Goal: Task Accomplishment & Management: Check status

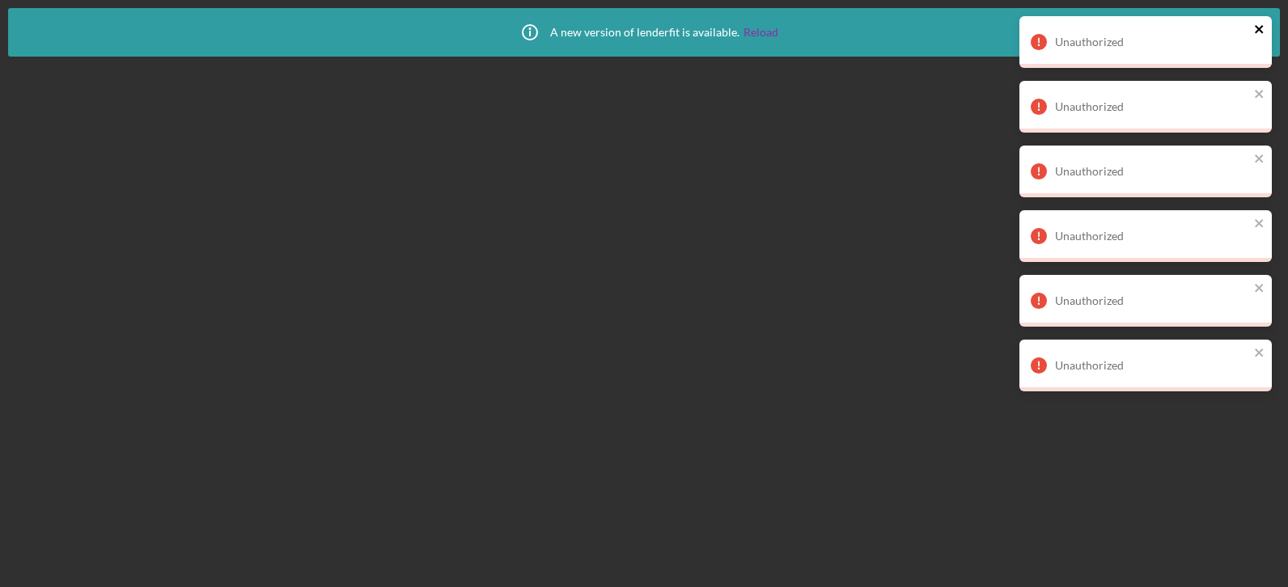
click at [1255, 27] on icon "close" at bounding box center [1259, 29] width 11 height 13
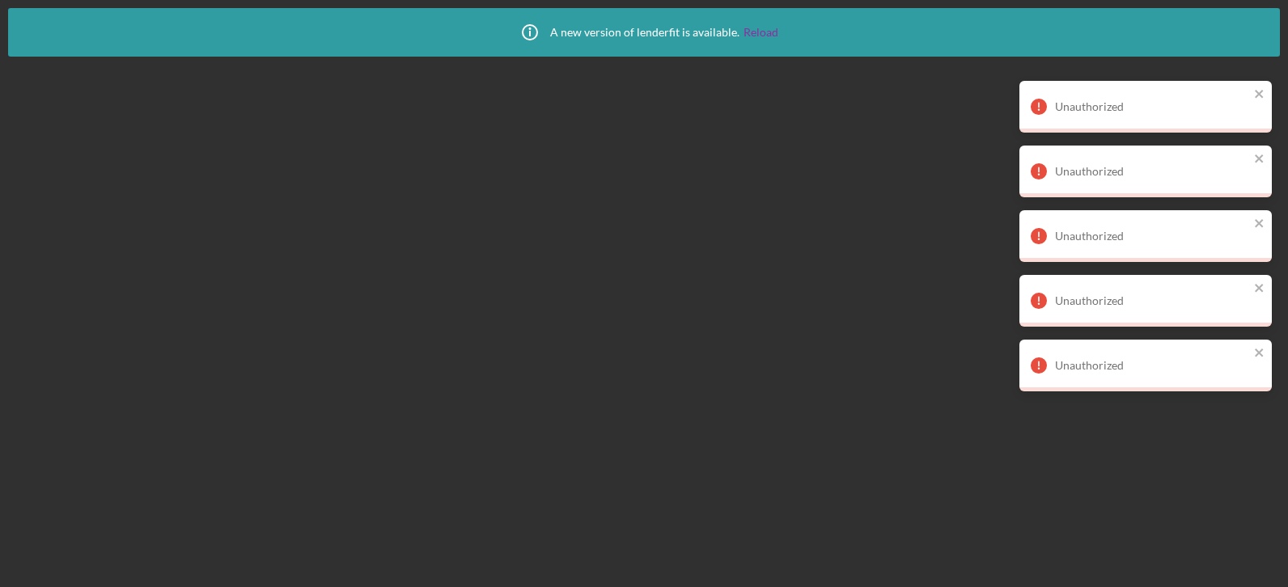
click at [1261, 93] on div "Unauthorized Unauthorized Unauthorized Unauthorized Unauthorized Unauthorized" at bounding box center [1145, 210] width 259 height 395
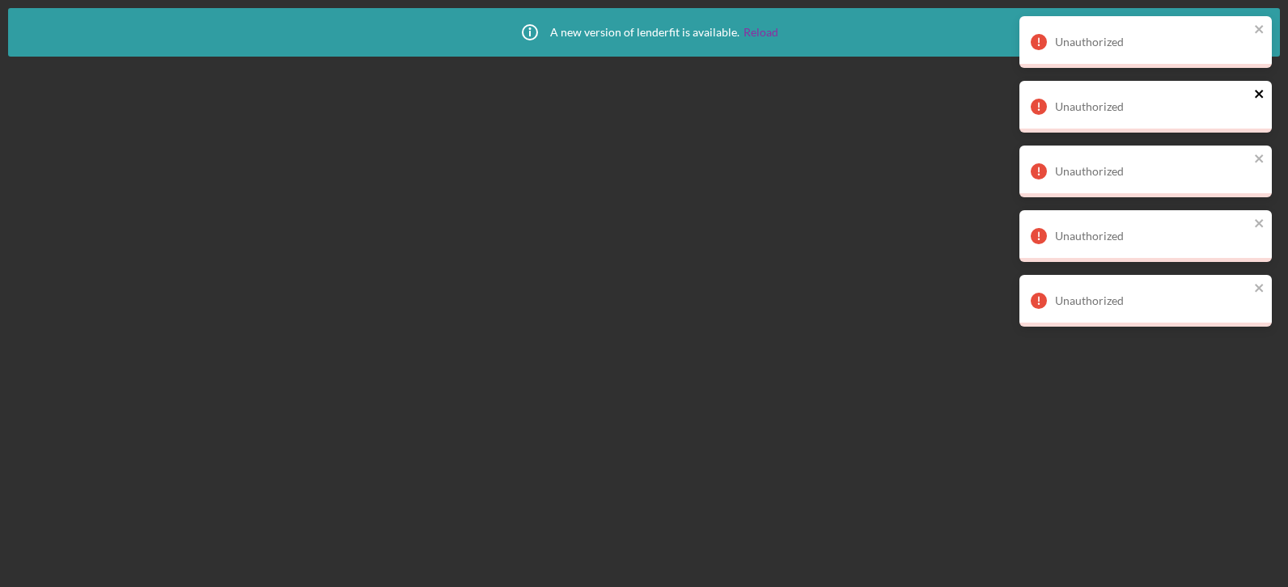
click at [1256, 99] on icon "close" at bounding box center [1259, 93] width 11 height 13
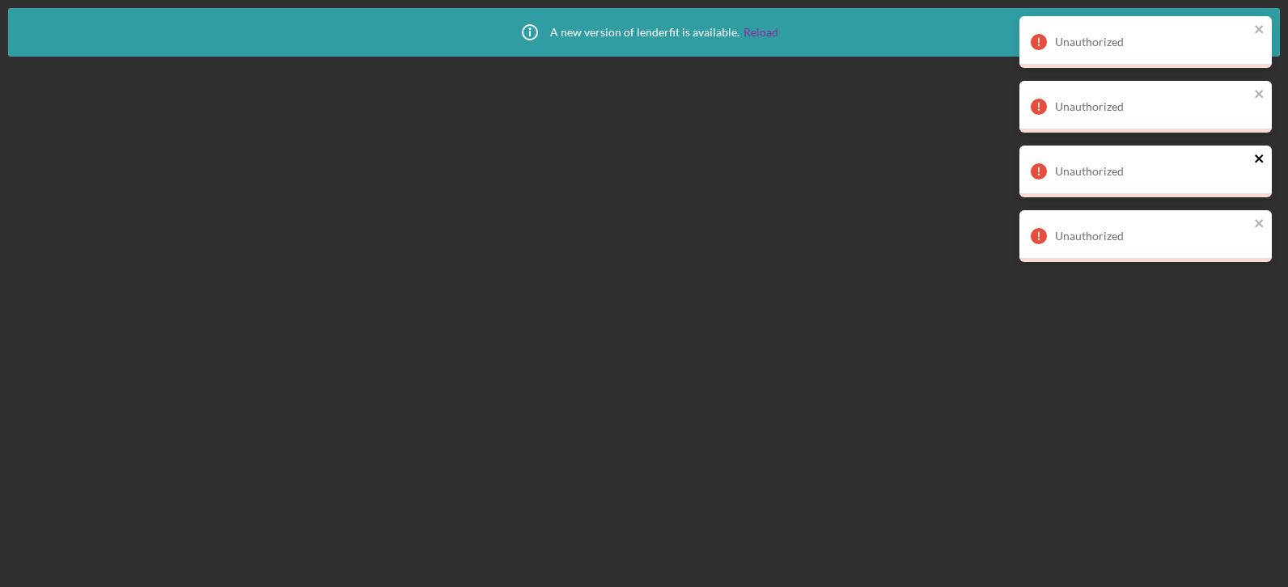
click at [1259, 155] on div "Unauthorized Unauthorized Unauthorized Unauthorized Unauthorized" at bounding box center [1145, 145] width 259 height 265
click at [1260, 158] on icon "close" at bounding box center [1259, 159] width 8 height 8
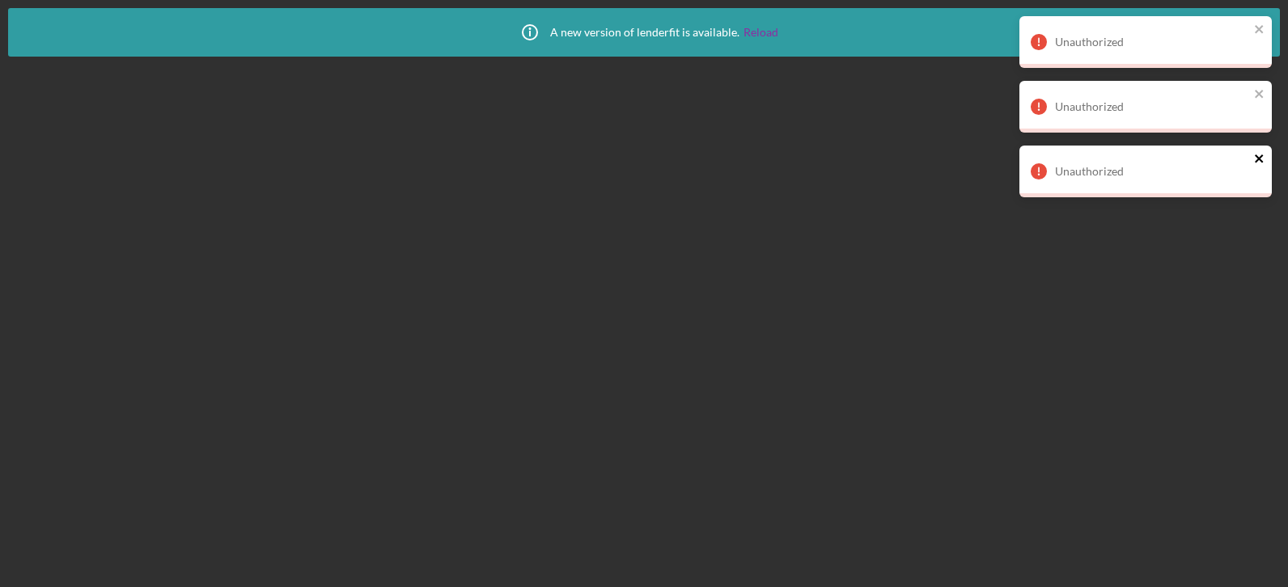
click at [1256, 159] on icon "close" at bounding box center [1259, 158] width 11 height 13
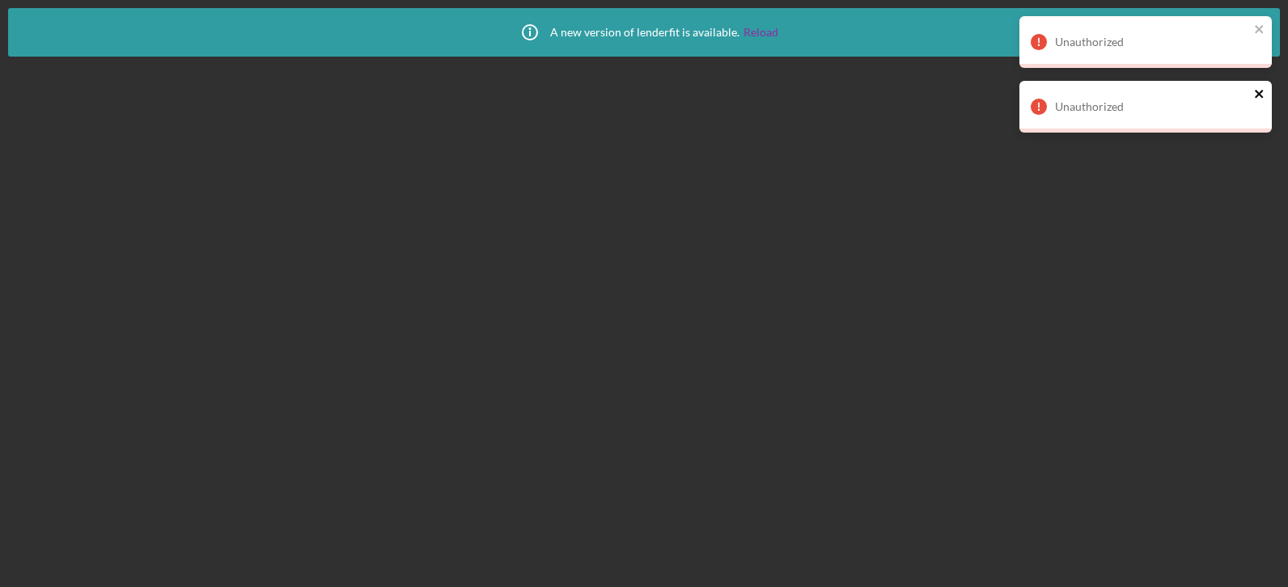
click at [1255, 91] on icon "close" at bounding box center [1259, 93] width 11 height 13
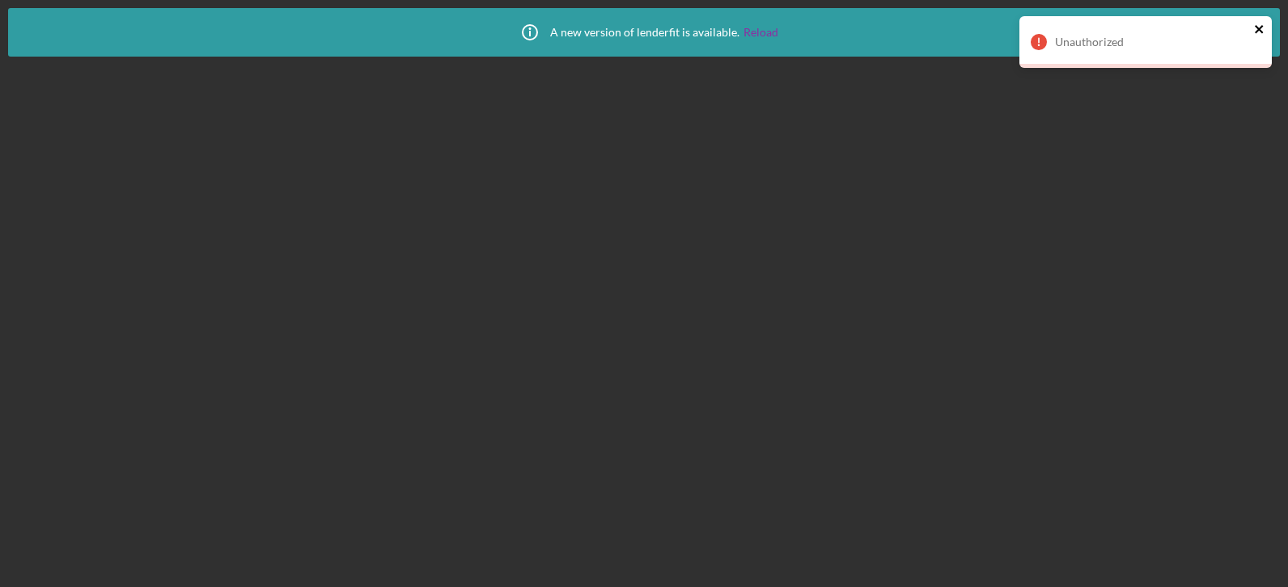
click at [1260, 34] on icon "close" at bounding box center [1259, 29] width 11 height 13
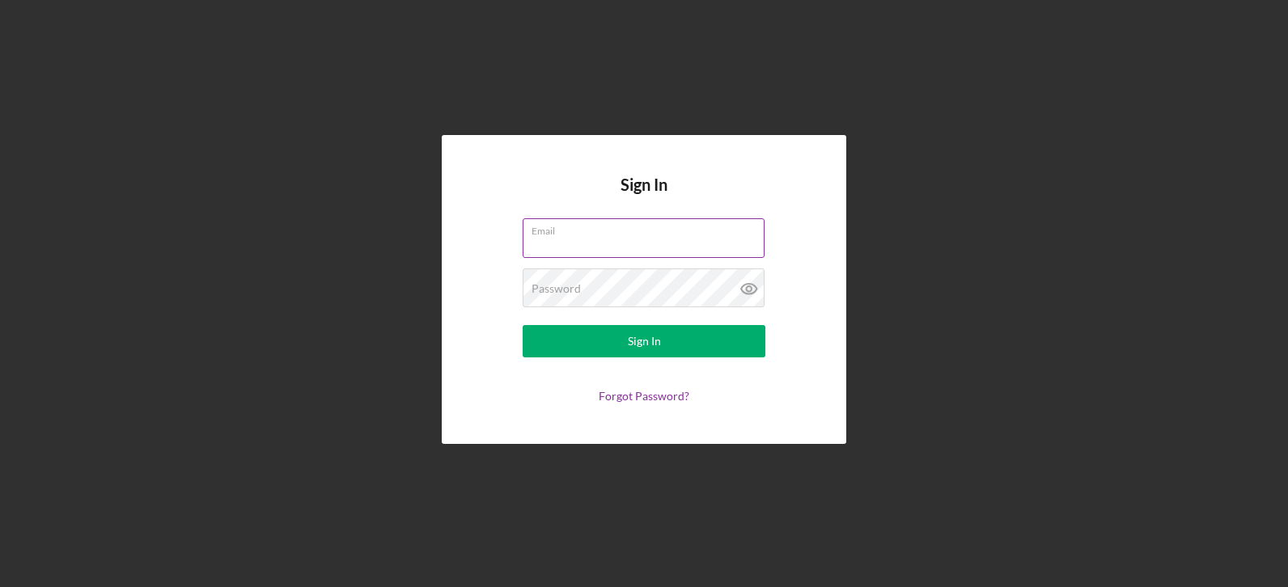
drag, startPoint x: 642, startPoint y: 238, endPoint x: 632, endPoint y: 232, distance: 11.9
click at [642, 238] on input "Email" at bounding box center [644, 237] width 242 height 39
type input "[EMAIL_ADDRESS][DOMAIN_NAME]"
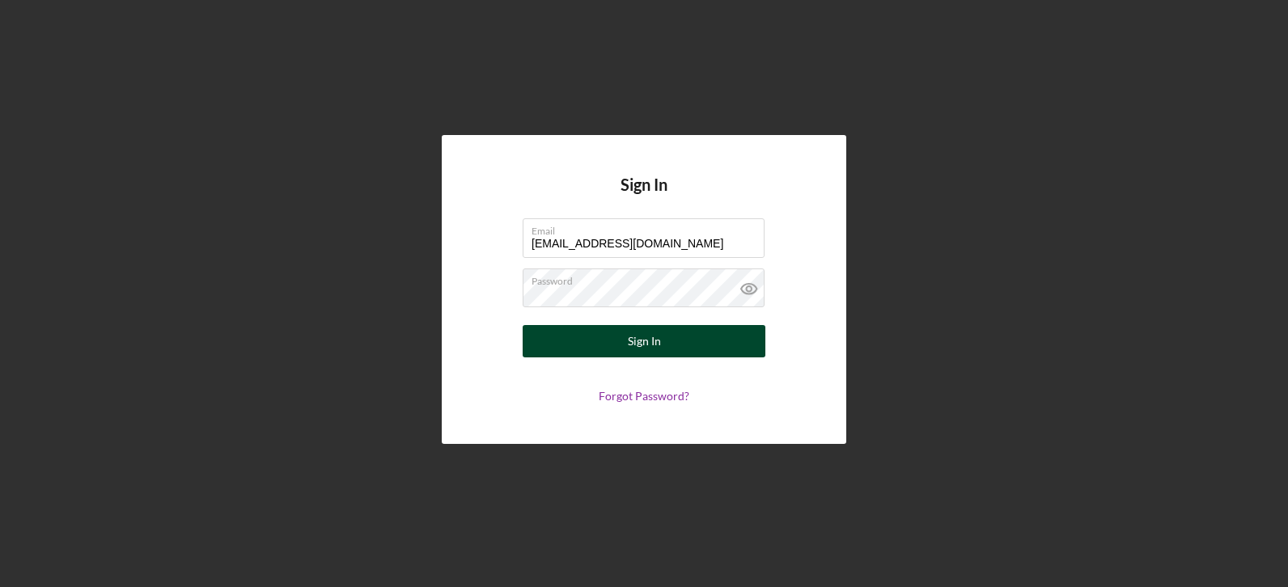
click at [652, 333] on div "Sign In" at bounding box center [644, 341] width 33 height 32
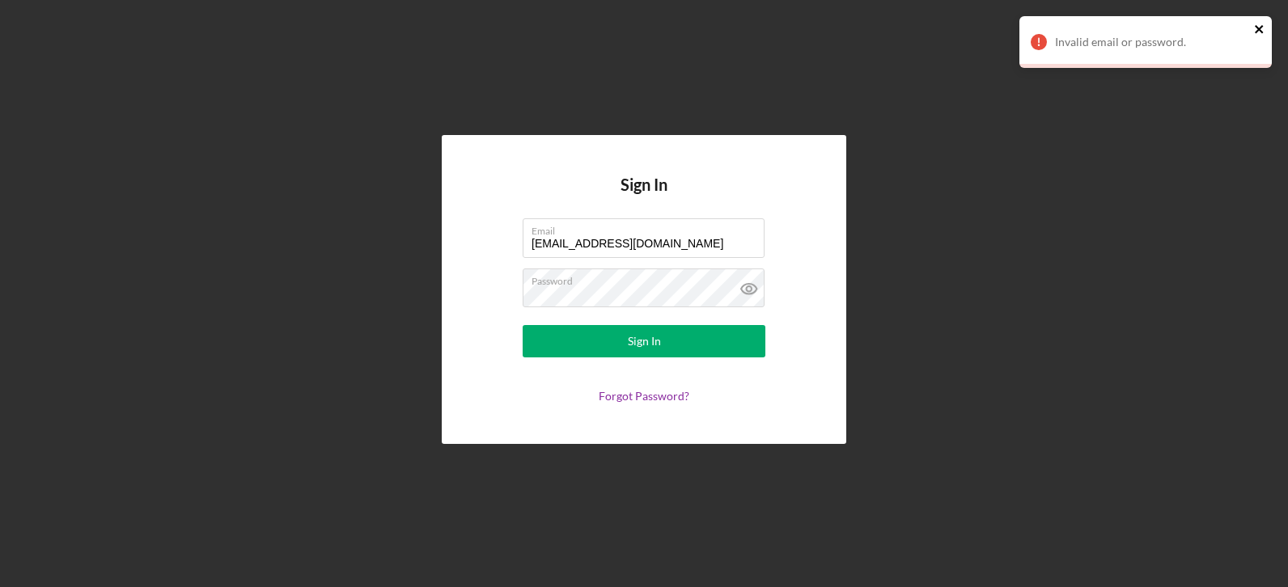
click at [1264, 29] on icon "close" at bounding box center [1259, 29] width 11 height 13
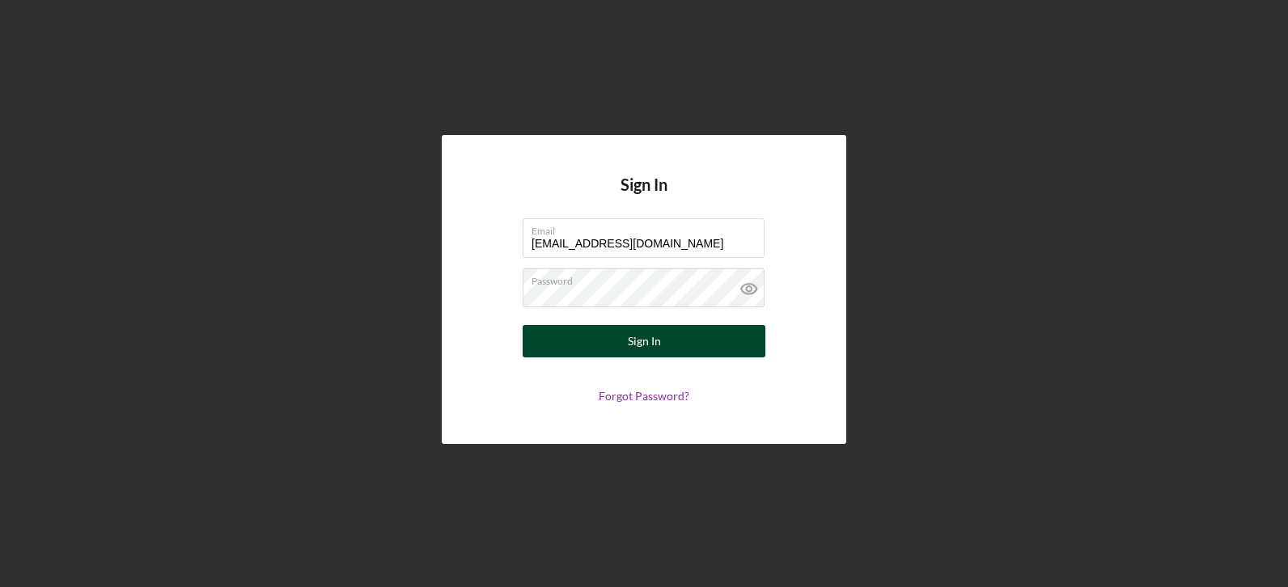
click at [667, 345] on button "Sign In" at bounding box center [644, 341] width 243 height 32
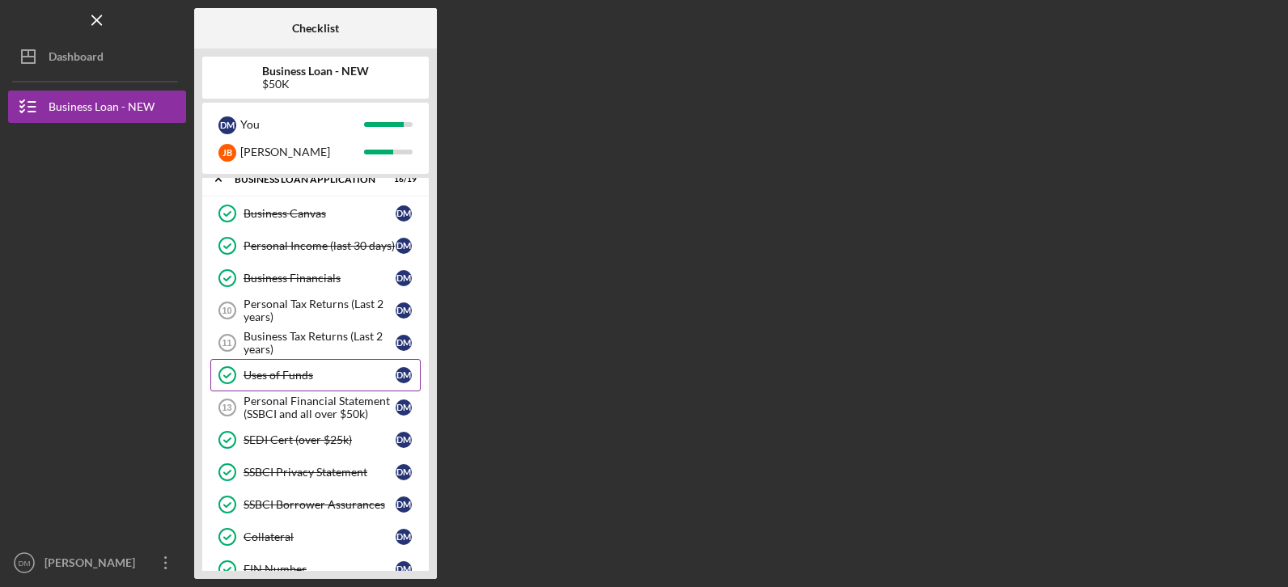
scroll to position [162, 0]
